Goal: Task Accomplishment & Management: Manage account settings

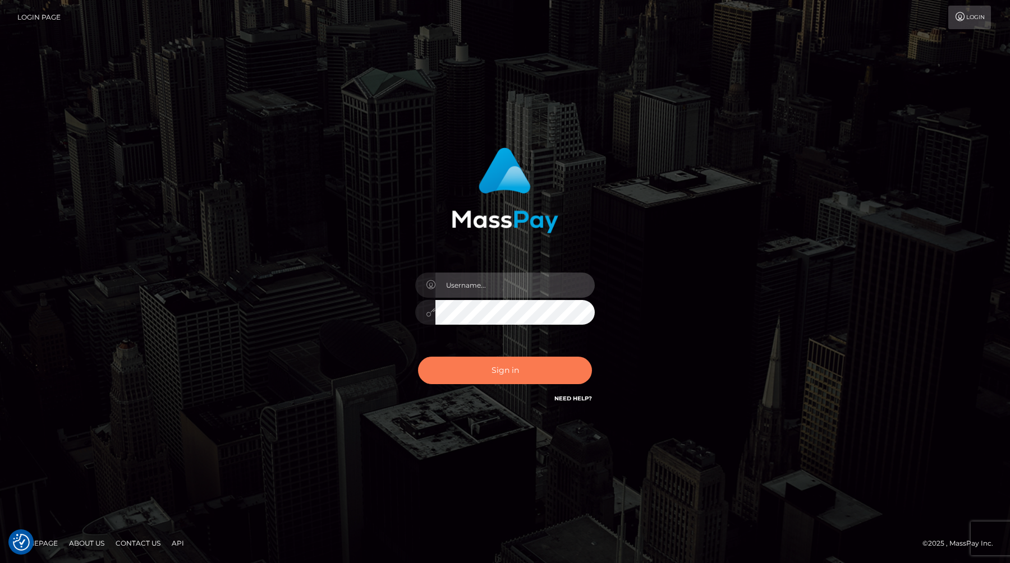
type input "anthony.club"
click at [480, 377] on button "Sign in" at bounding box center [505, 370] width 174 height 27
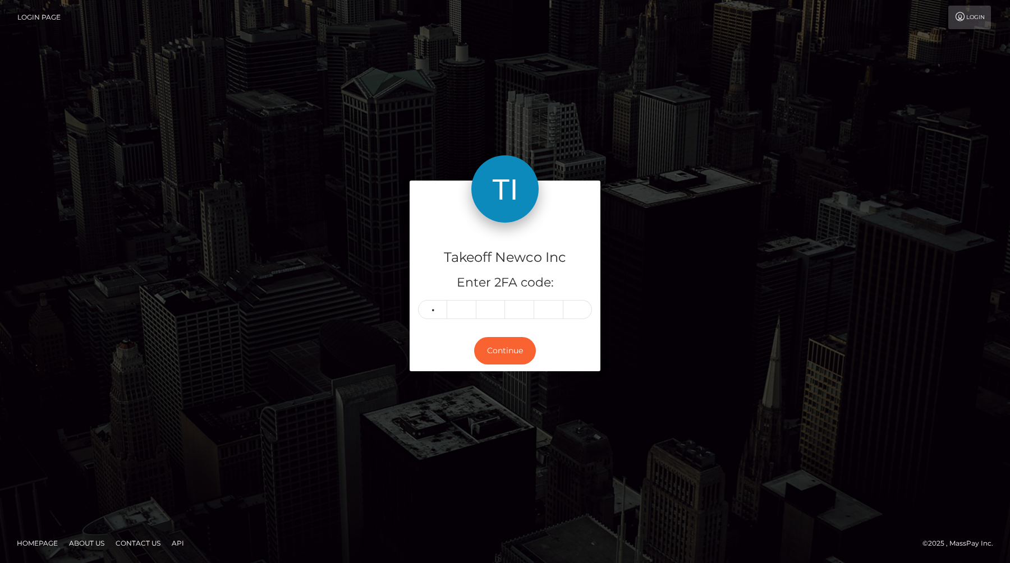
type input "4"
type input "8"
type input "1"
type input "6"
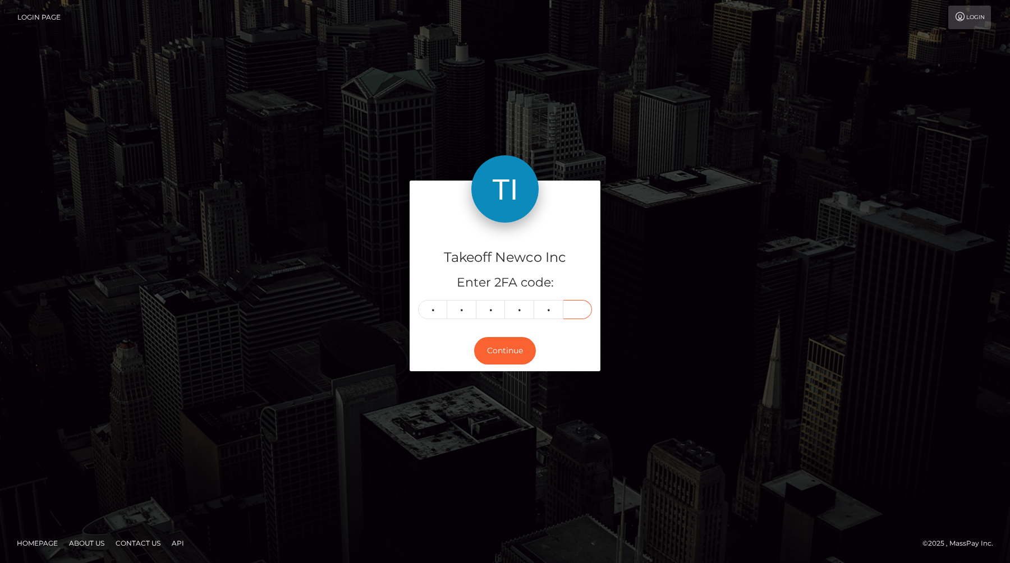
type input "4"
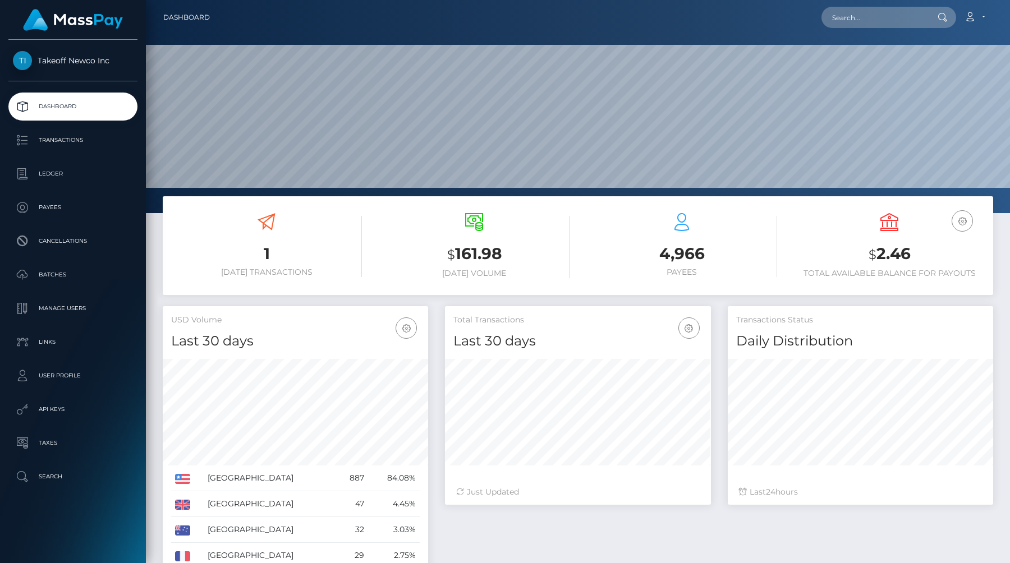
scroll to position [199, 265]
